Goal: Information Seeking & Learning: Learn about a topic

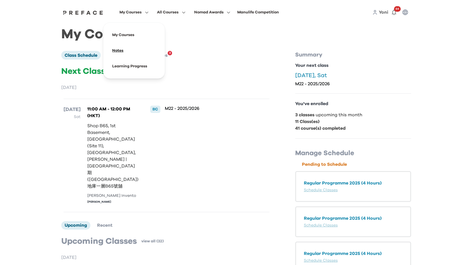
click at [131, 53] on span at bounding box center [134, 51] width 53 height 16
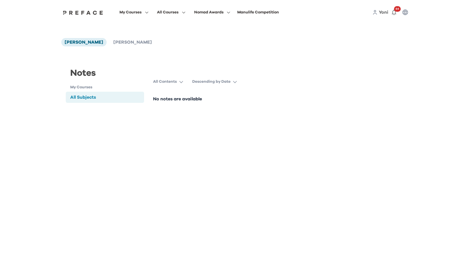
click at [88, 88] on h1 "My Courses" at bounding box center [107, 87] width 74 height 6
click at [172, 80] on p "All Contents" at bounding box center [165, 82] width 24 height 6
click at [119, 38] on li "[PERSON_NAME]" at bounding box center [132, 42] width 45 height 8
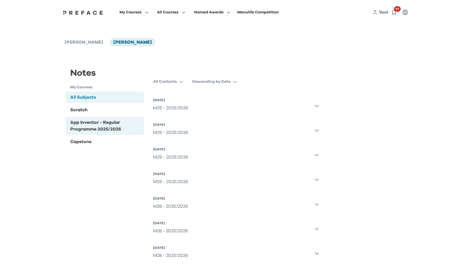
click at [102, 127] on div "App Inventor - Regular Programme 2025/2026" at bounding box center [106, 125] width 72 height 13
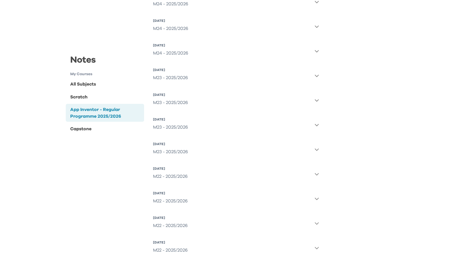
scroll to position [728, 0]
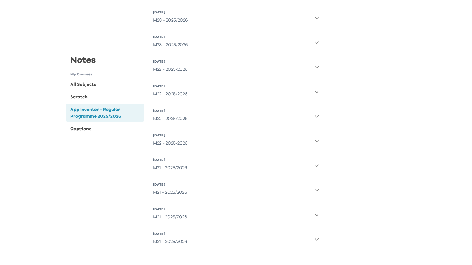
click at [170, 218] on div "M21 - 2025/2026" at bounding box center [170, 217] width 34 height 11
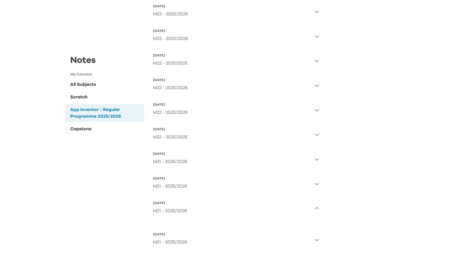
scroll to position [735, 0]
click at [177, 245] on div "M21 - 2025/2026" at bounding box center [170, 241] width 34 height 11
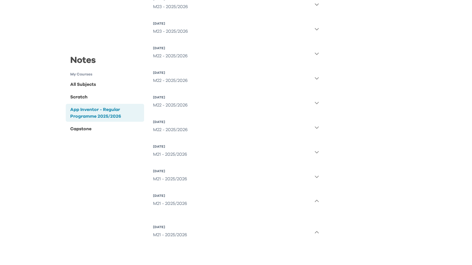
scroll to position [741, 0]
click at [173, 183] on div "M21 - 2025/2026" at bounding box center [170, 178] width 34 height 11
click at [181, 149] on div "M21 - 2025/2026" at bounding box center [170, 154] width 34 height 11
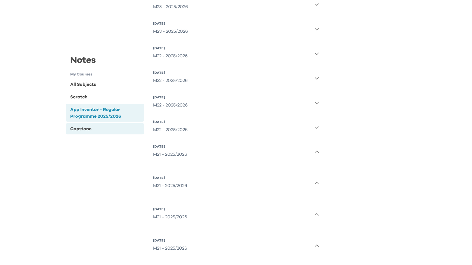
click at [86, 128] on div "Capstone" at bounding box center [80, 128] width 21 height 7
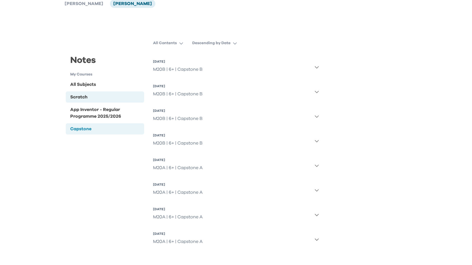
scroll to position [39, 0]
click at [88, 97] on div "Scratch" at bounding box center [78, 97] width 17 height 7
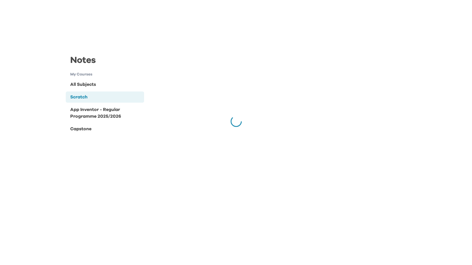
scroll to position [741, 0]
